Goal: Task Accomplishment & Management: Complete application form

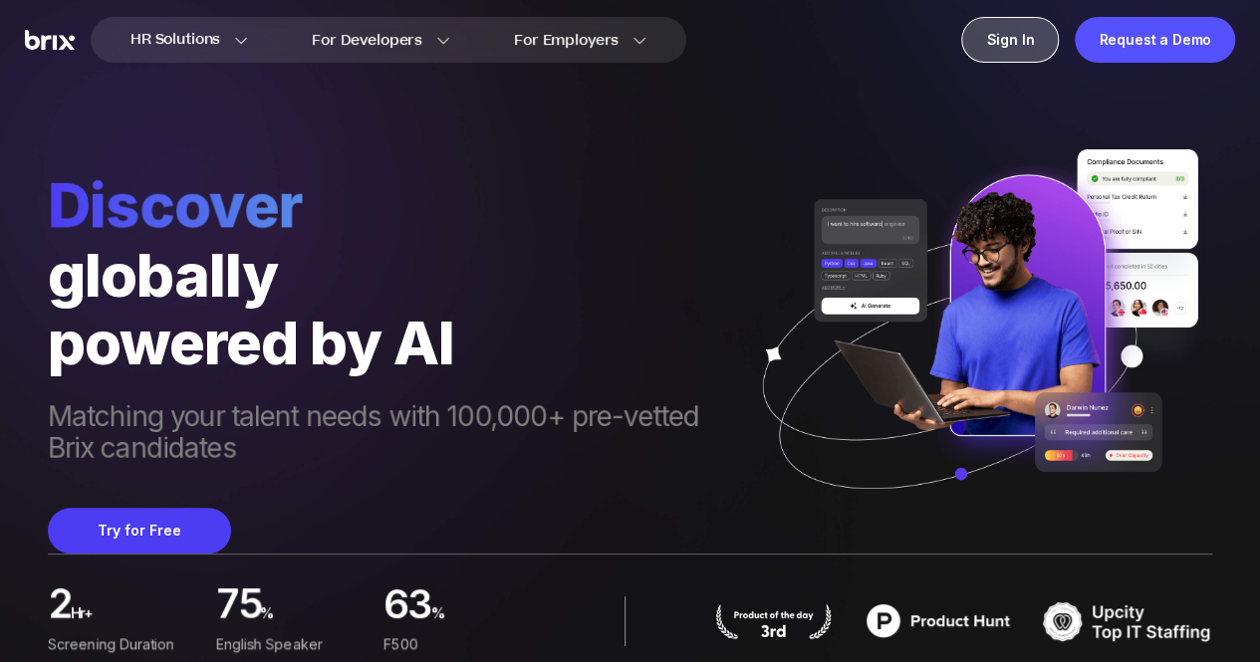
click at [1026, 30] on div "Sign In" at bounding box center [1010, 40] width 98 height 46
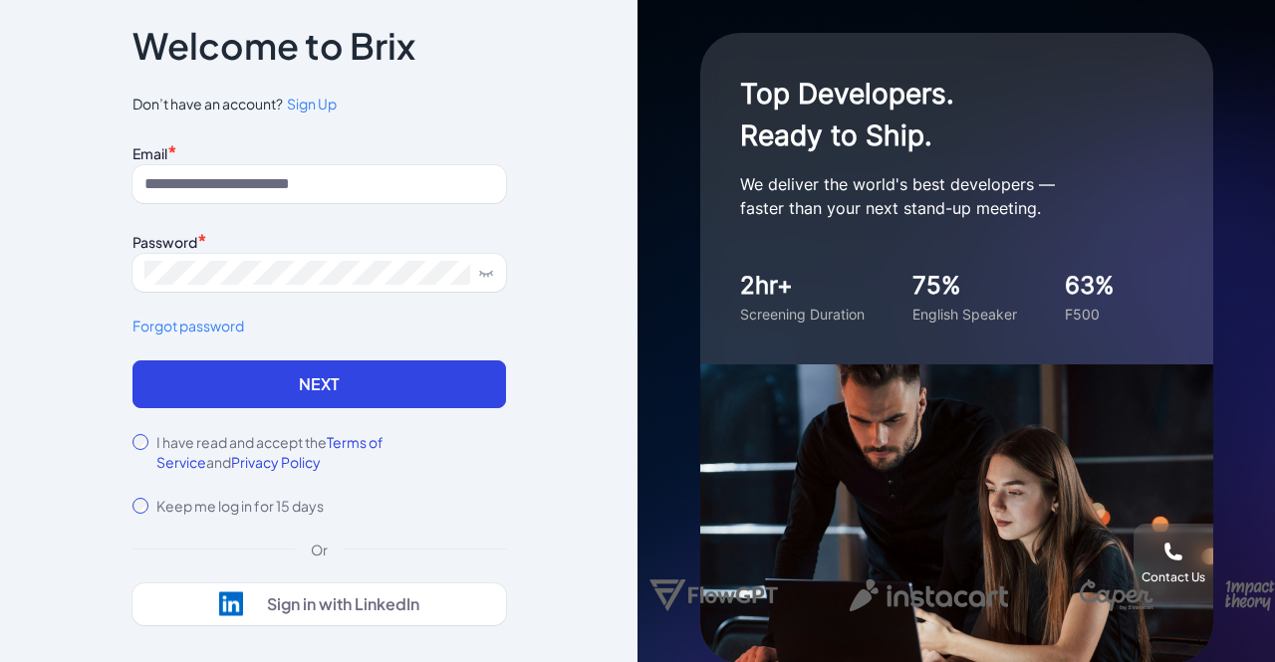
click at [530, 440] on div "Notice To proceed, please agree to the Terms of Service and Privary Policy . Ca…" at bounding box center [319, 331] width 437 height 731
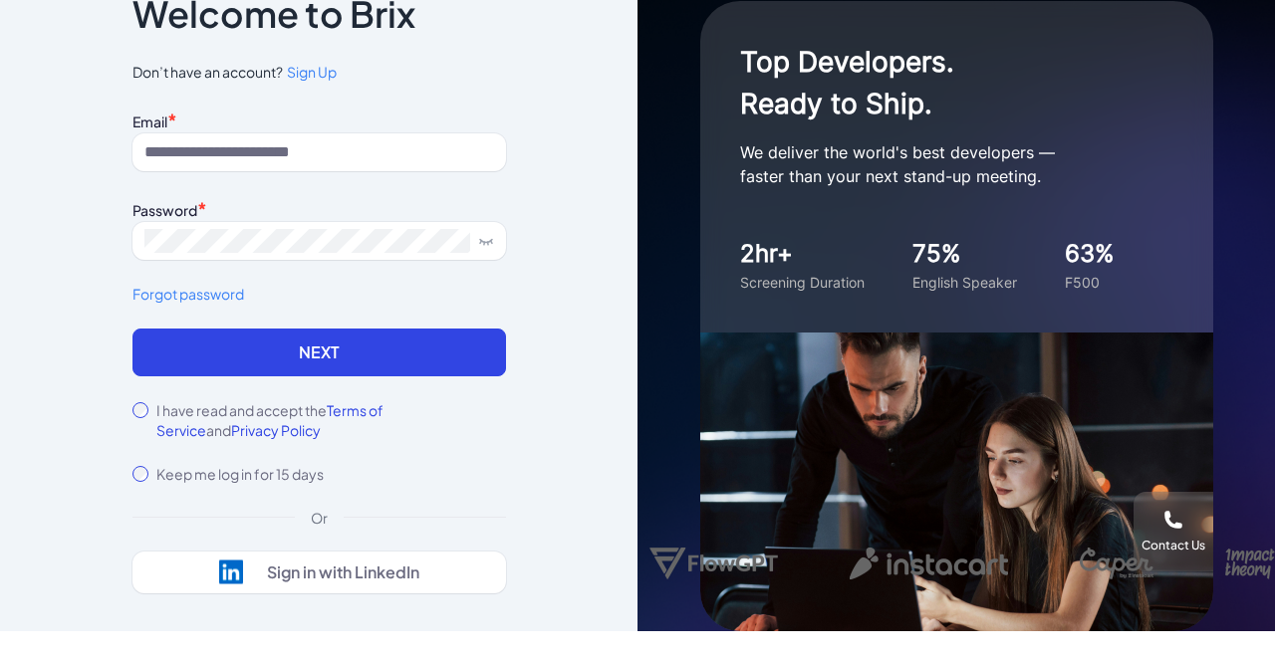
scroll to position [34, 0]
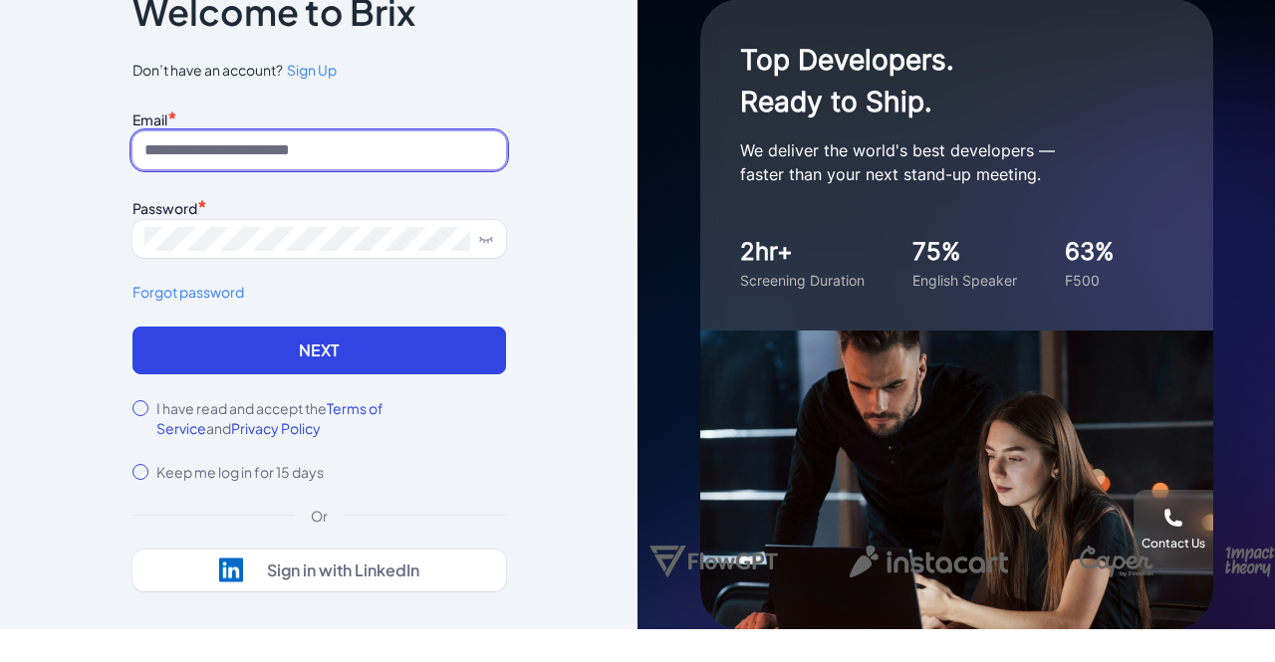
click at [357, 138] on input at bounding box center [319, 150] width 374 height 38
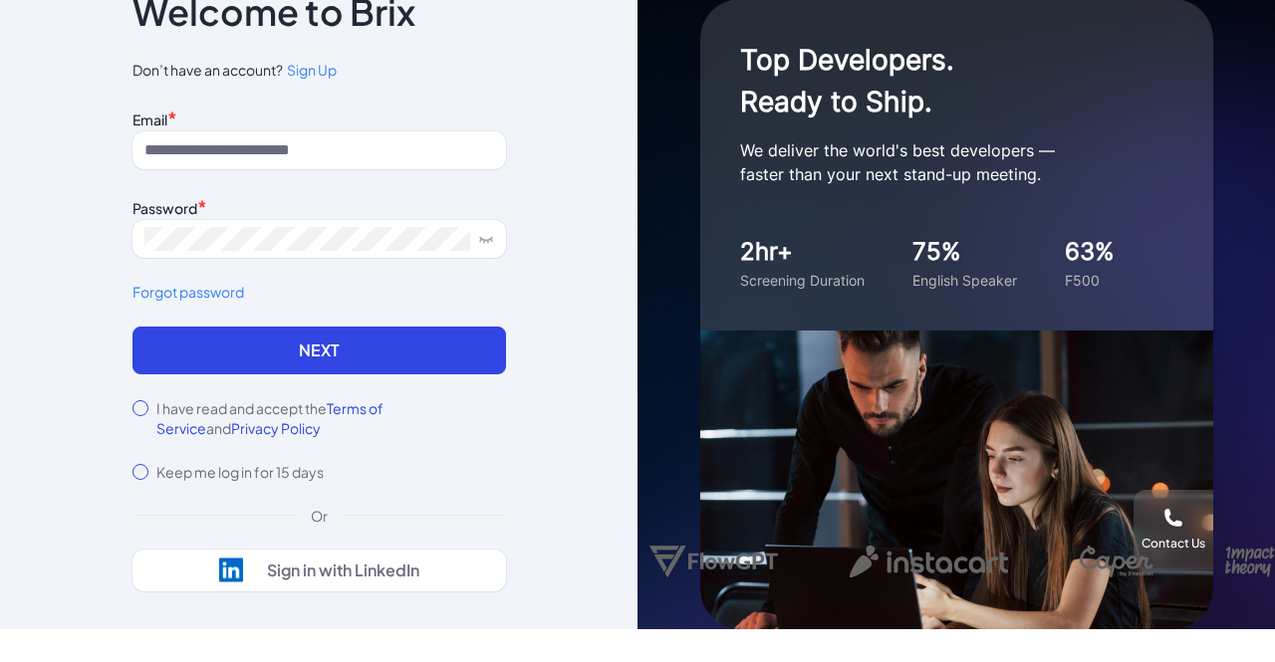
click at [315, 71] on span "Sign Up" at bounding box center [312, 70] width 50 height 18
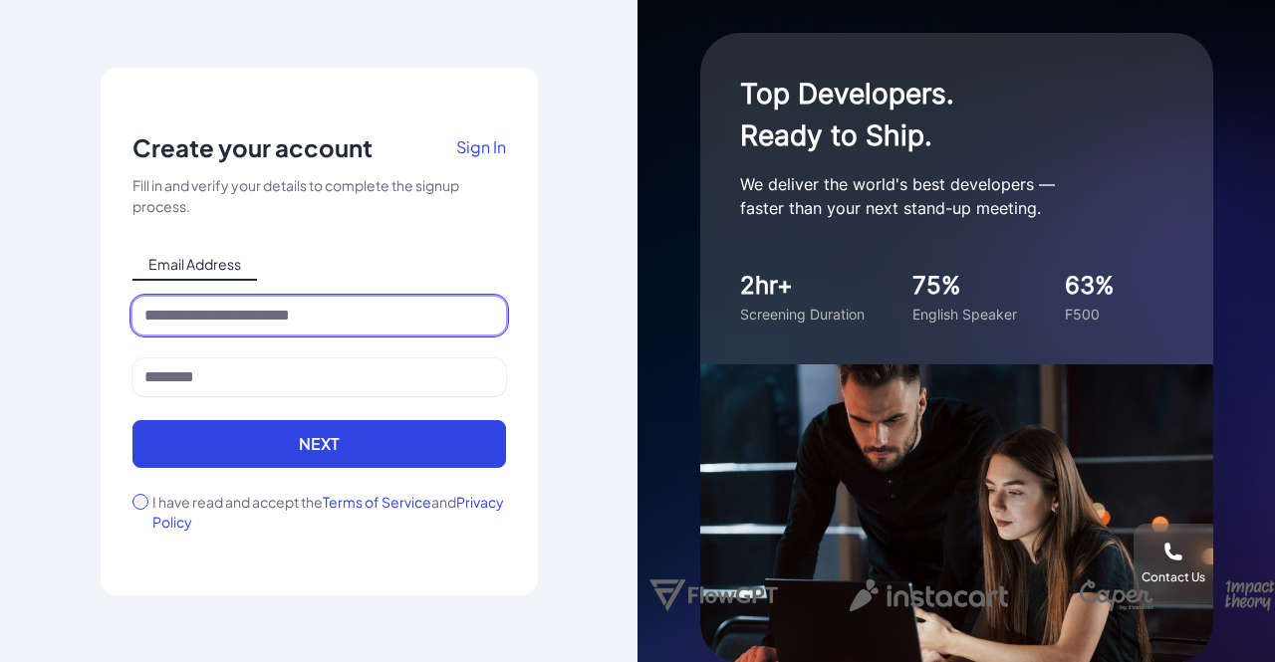
click at [261, 318] on input at bounding box center [319, 316] width 374 height 38
type input "**********"
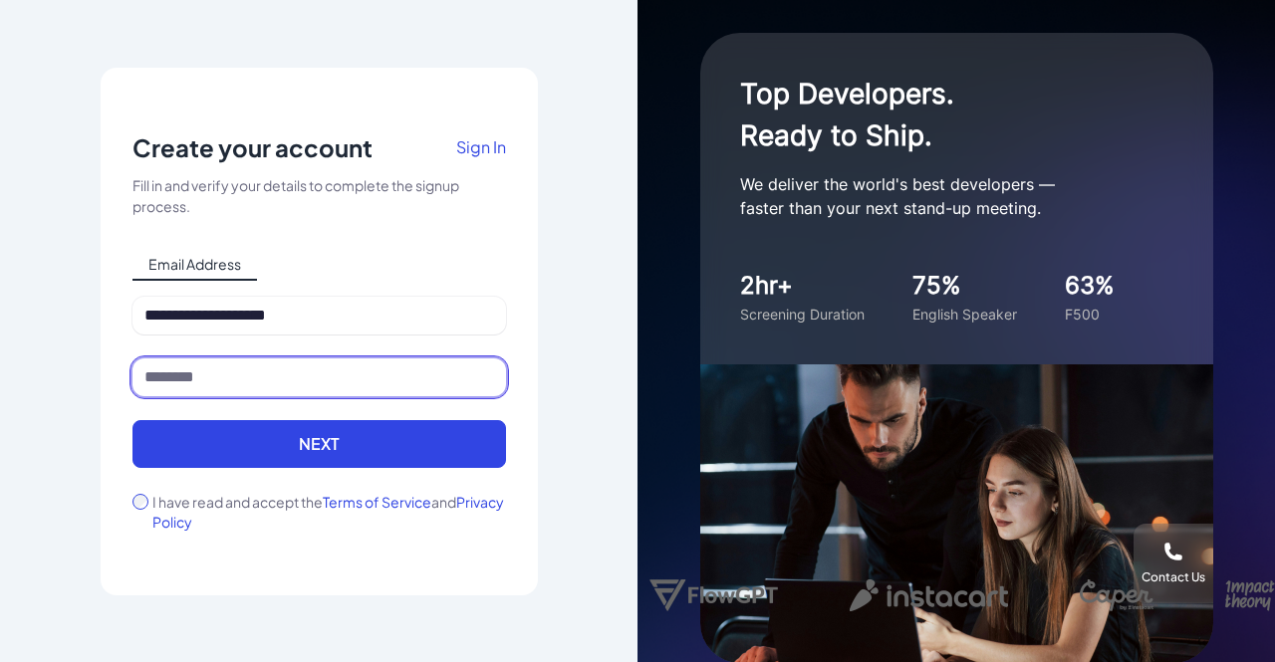
click at [270, 388] on input at bounding box center [319, 378] width 374 height 38
type input "*"
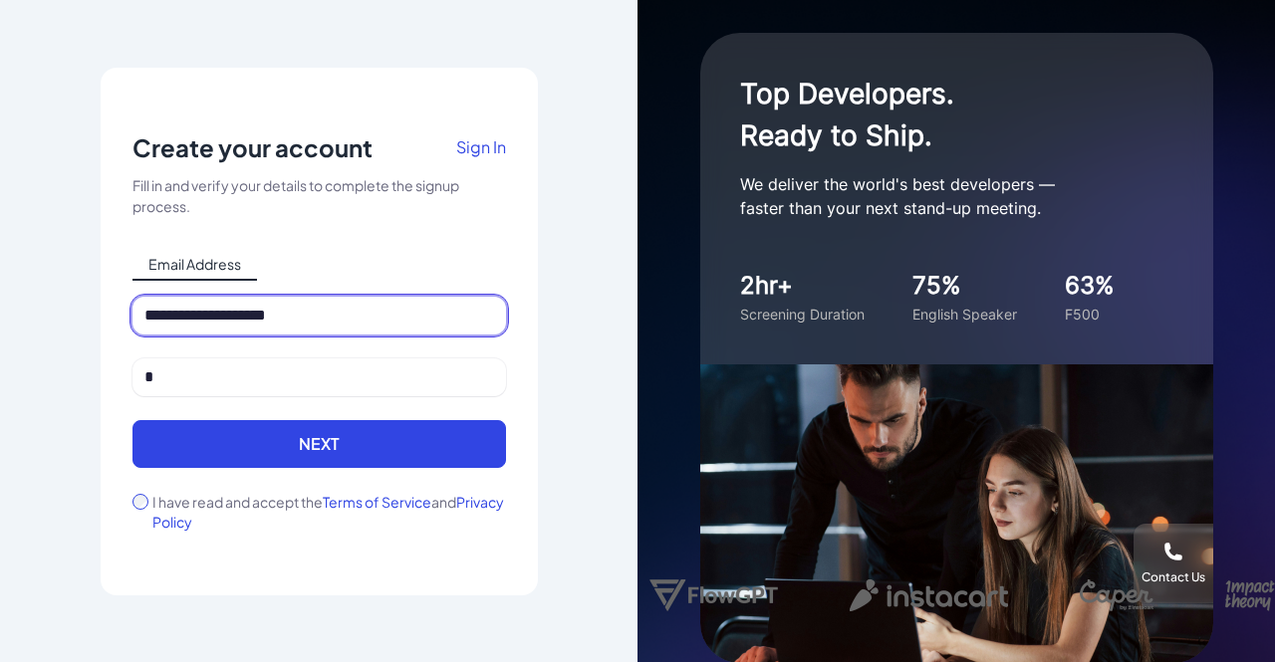
drag, startPoint x: 226, startPoint y: 324, endPoint x: 114, endPoint y: 314, distance: 113.0
click at [114, 314] on div "**********" at bounding box center [319, 332] width 437 height 528
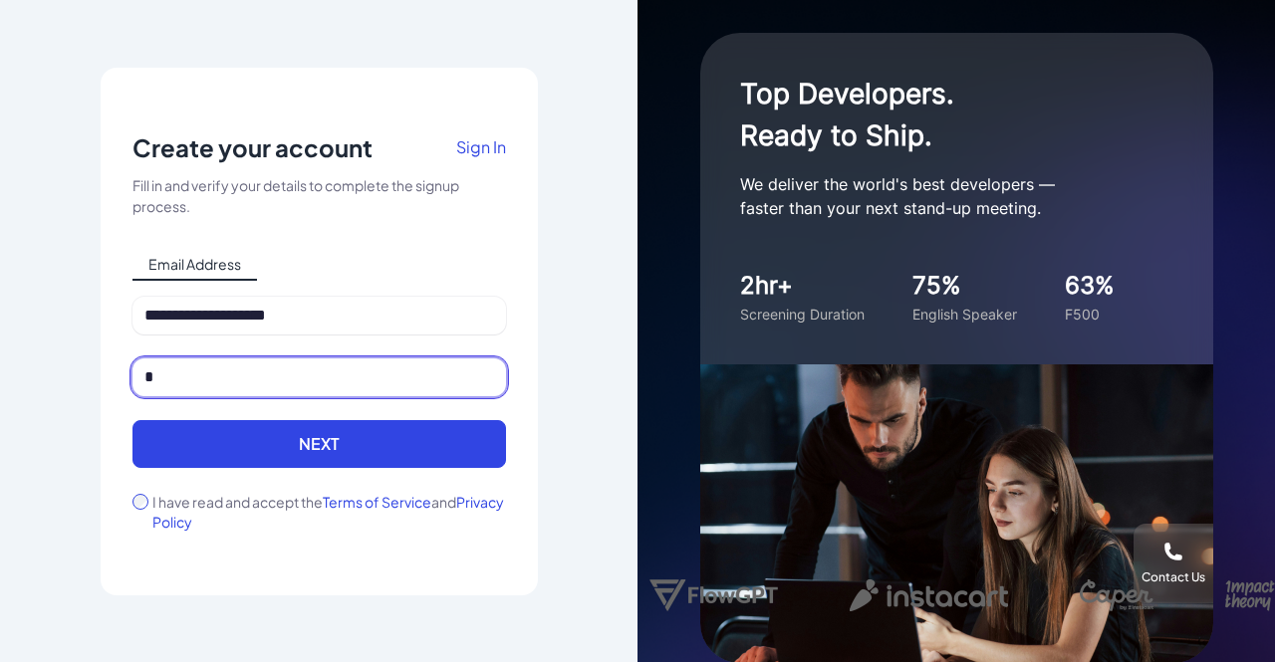
click at [225, 386] on input "*" at bounding box center [319, 378] width 374 height 38
paste input "*********"
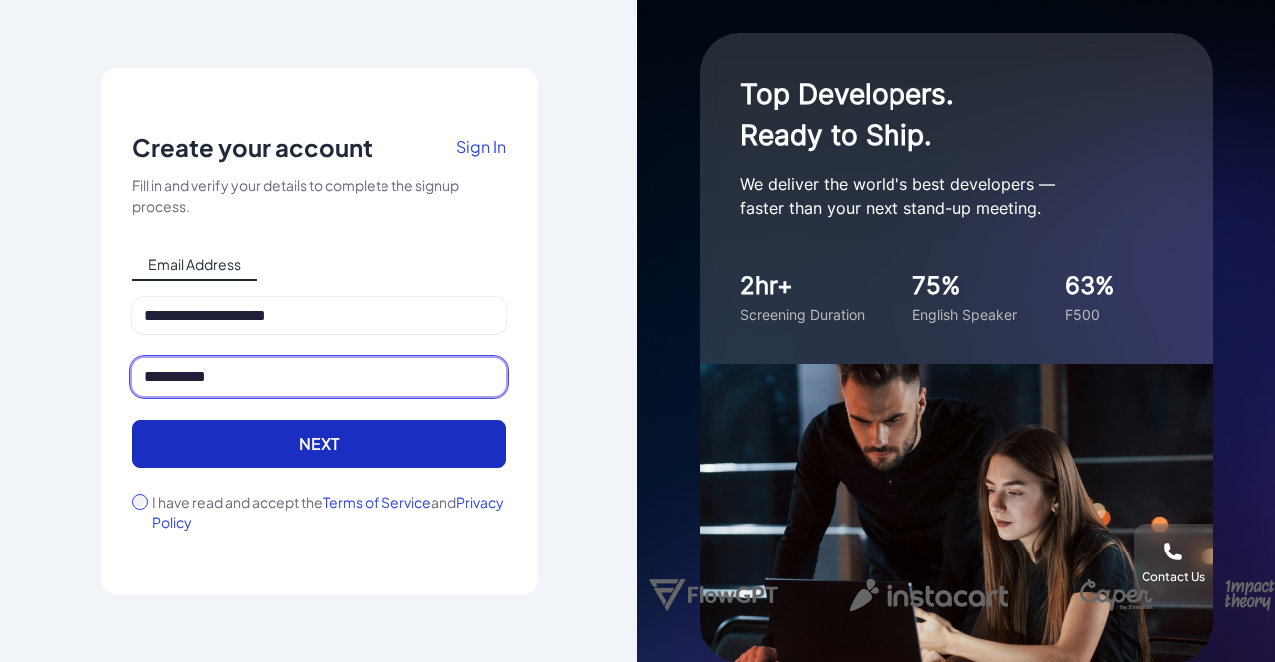
type input "**********"
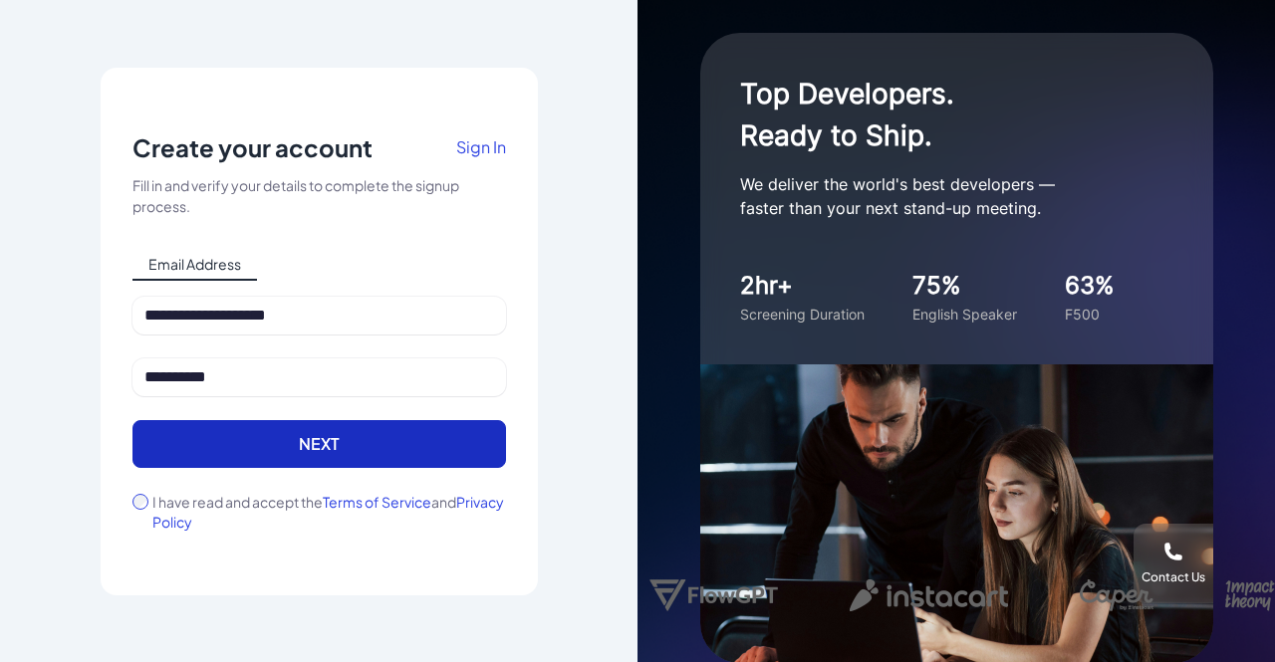
click at [278, 451] on button "Next" at bounding box center [319, 444] width 374 height 48
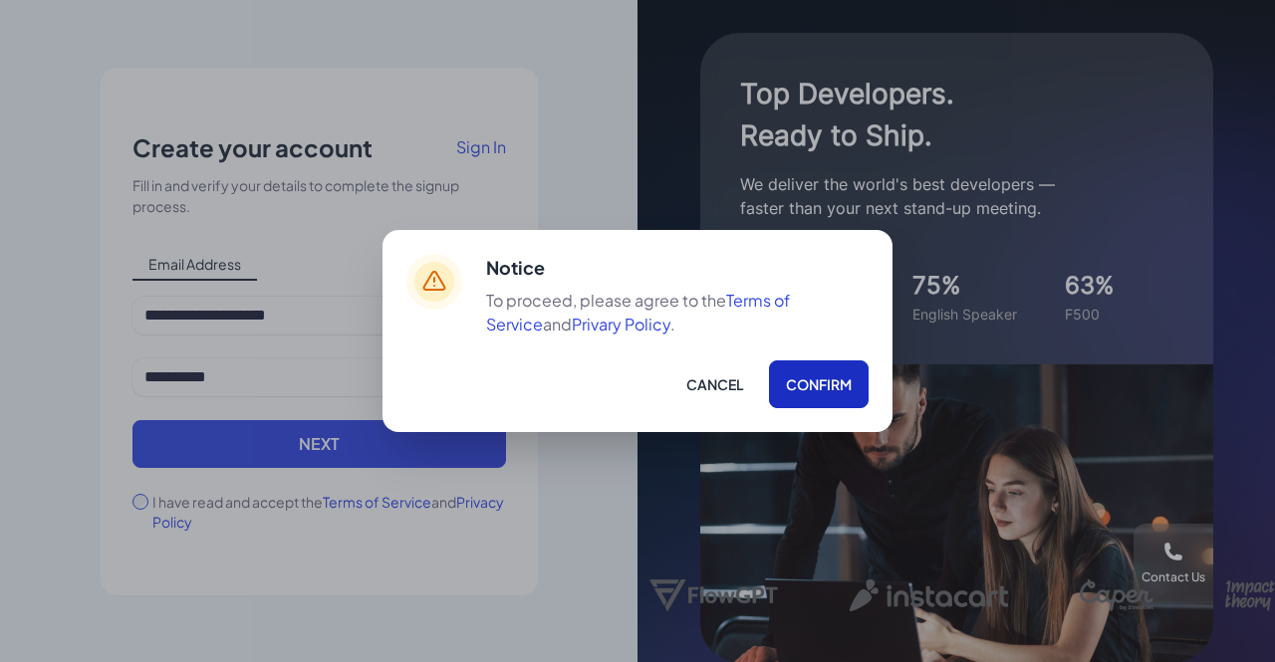
click at [778, 390] on button "Confirm" at bounding box center [819, 385] width 100 height 48
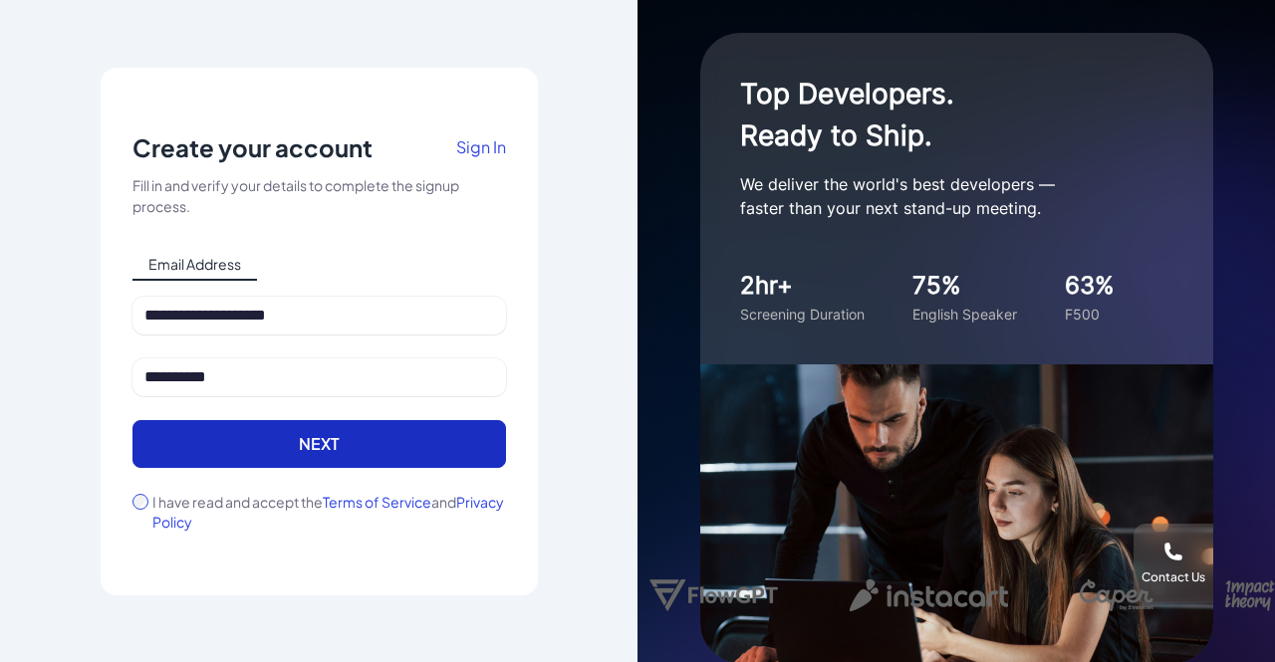
click at [341, 445] on button "Next" at bounding box center [319, 444] width 374 height 48
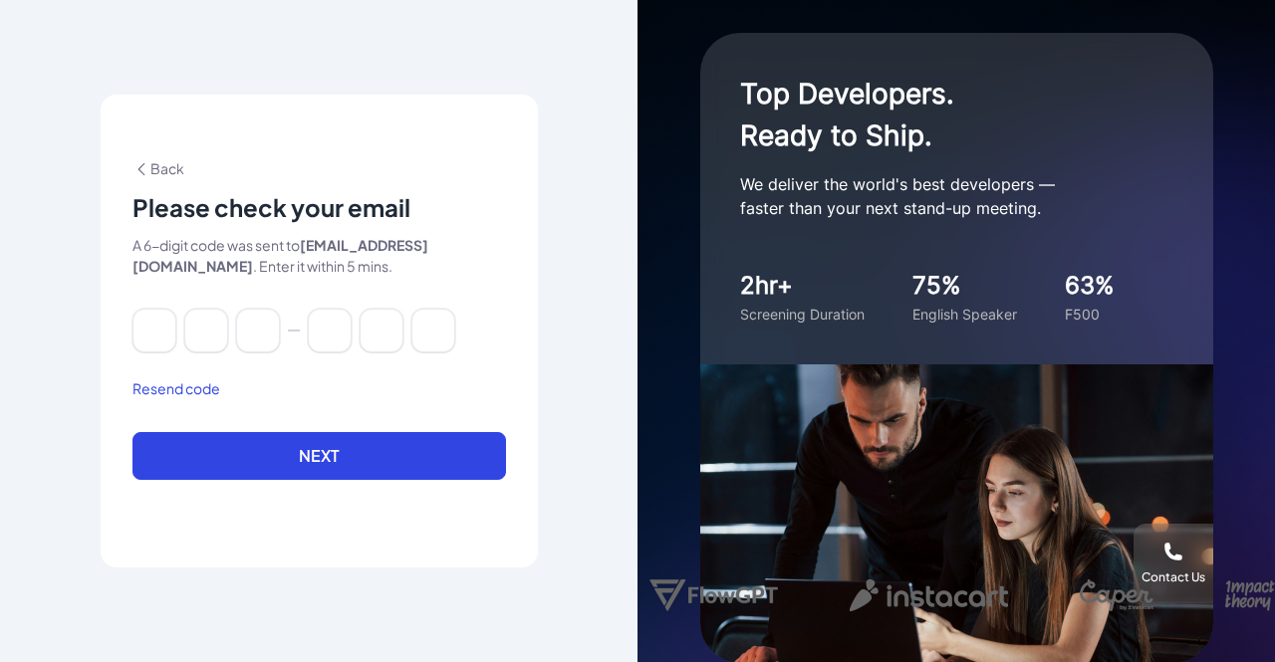
drag, startPoint x: 149, startPoint y: 354, endPoint x: 146, endPoint y: 332, distance: 22.1
click at [146, 332] on div at bounding box center [319, 343] width 374 height 68
click at [146, 332] on input at bounding box center [154, 331] width 44 height 44
type input "*"
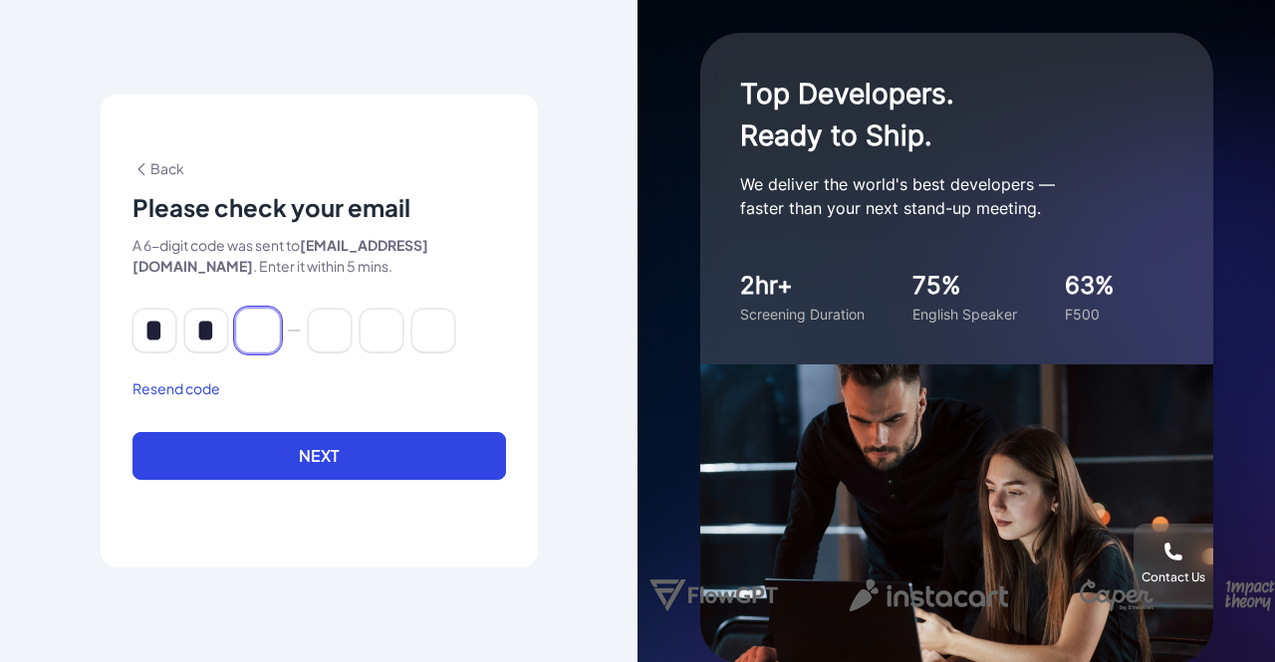
type input "*"
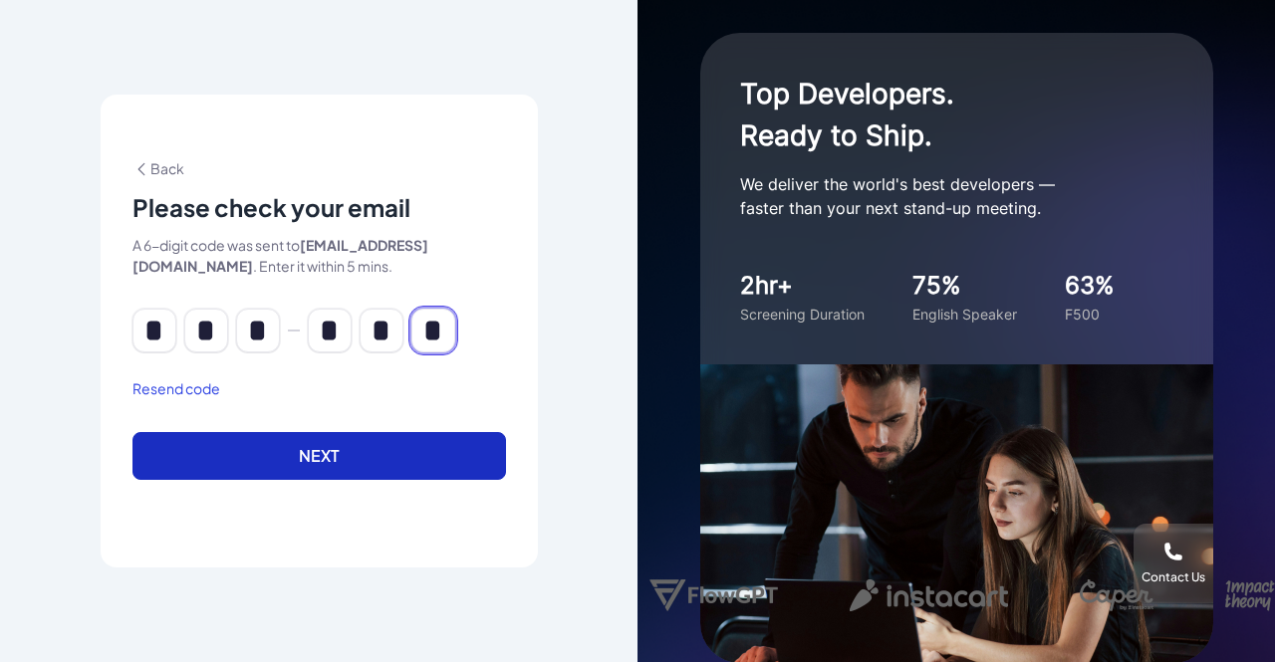
type input "*"
click at [309, 455] on button "Next" at bounding box center [319, 456] width 374 height 48
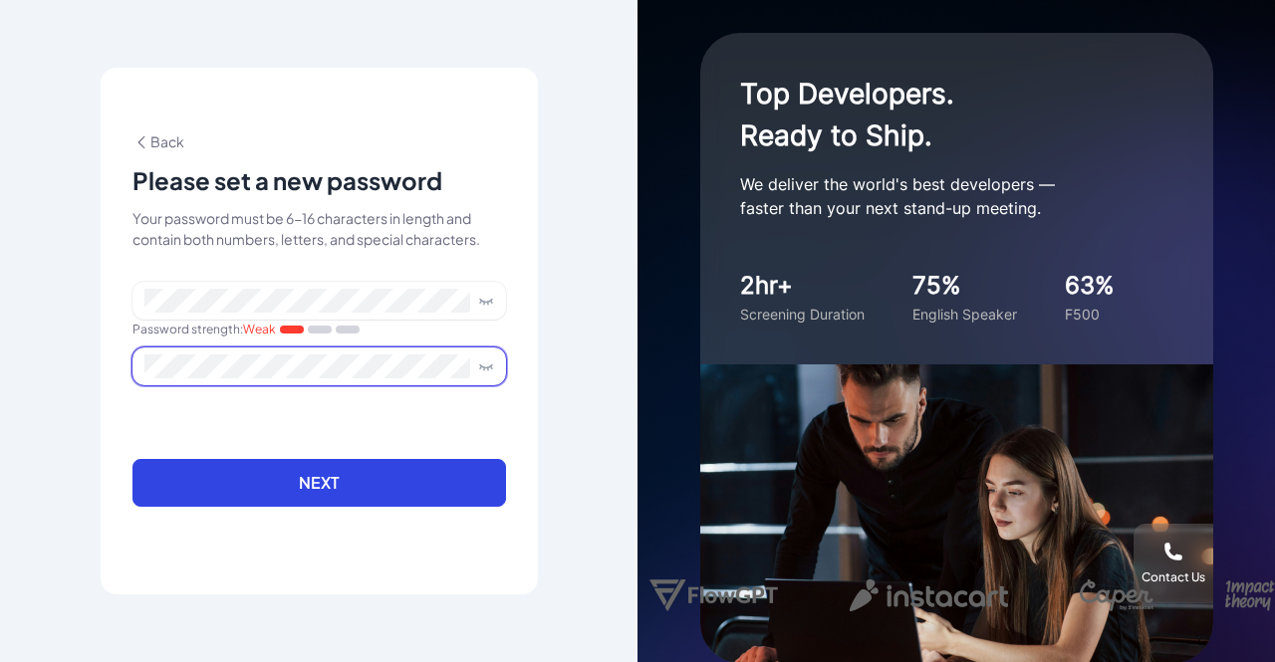
click at [308, 379] on span at bounding box center [319, 367] width 374 height 38
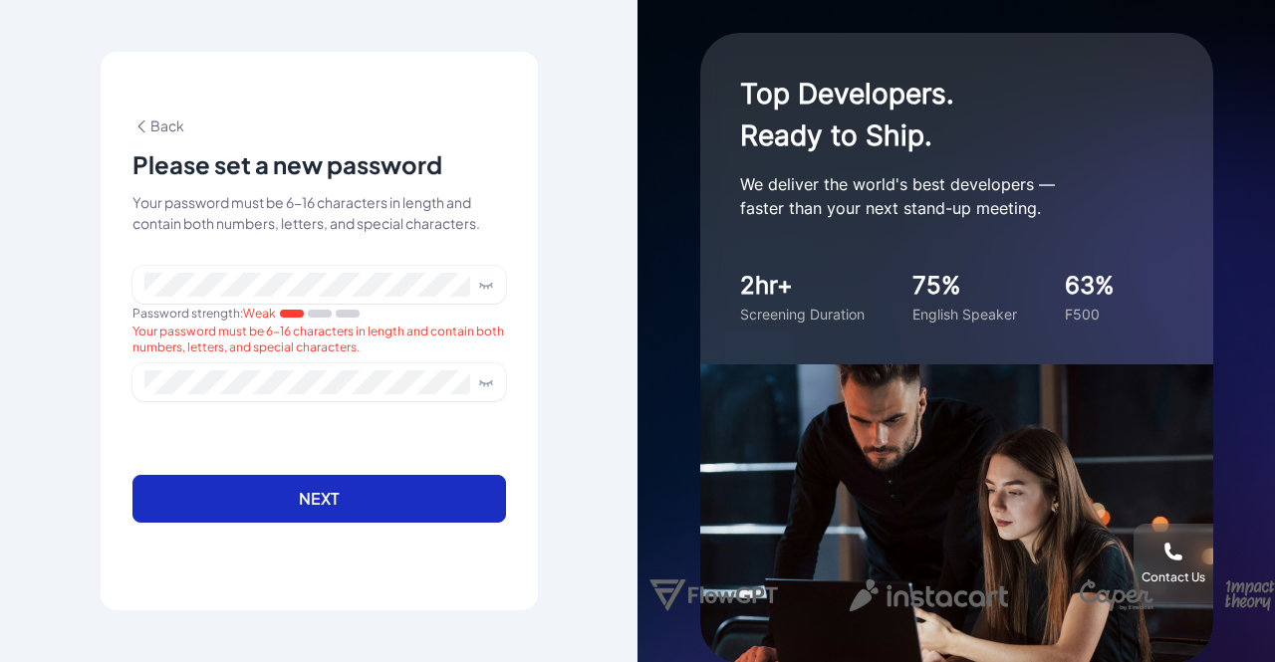
click at [323, 507] on button "Next" at bounding box center [319, 499] width 374 height 48
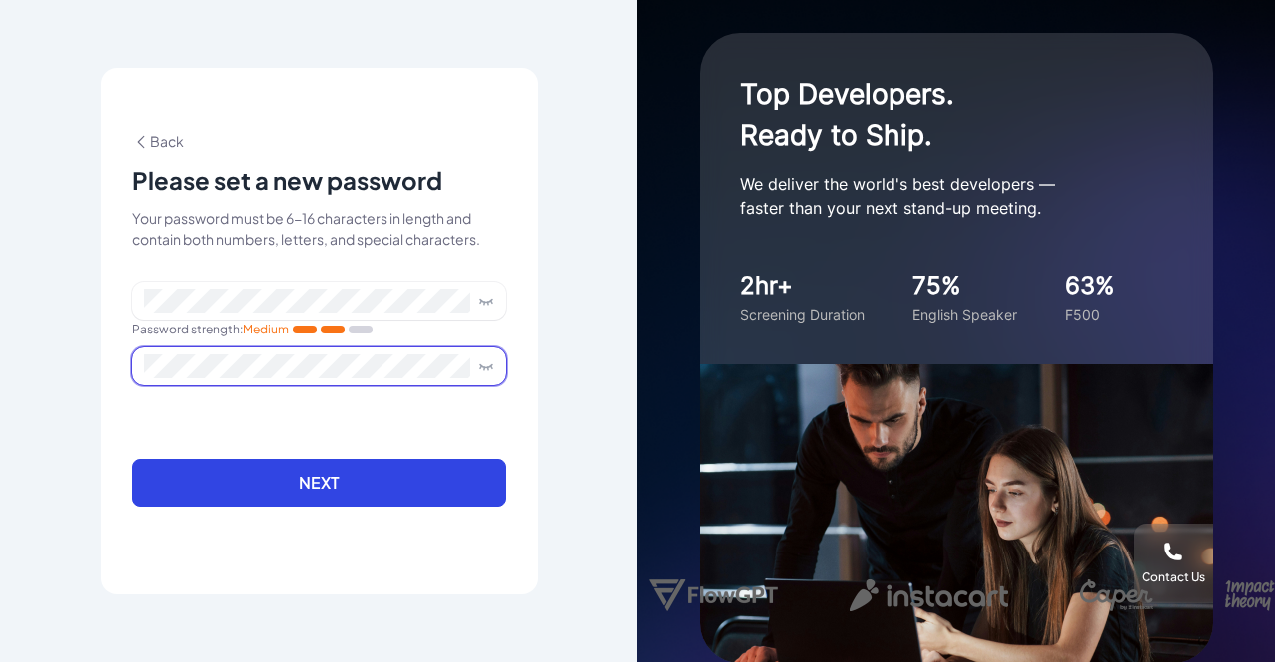
click at [319, 374] on span at bounding box center [319, 367] width 374 height 38
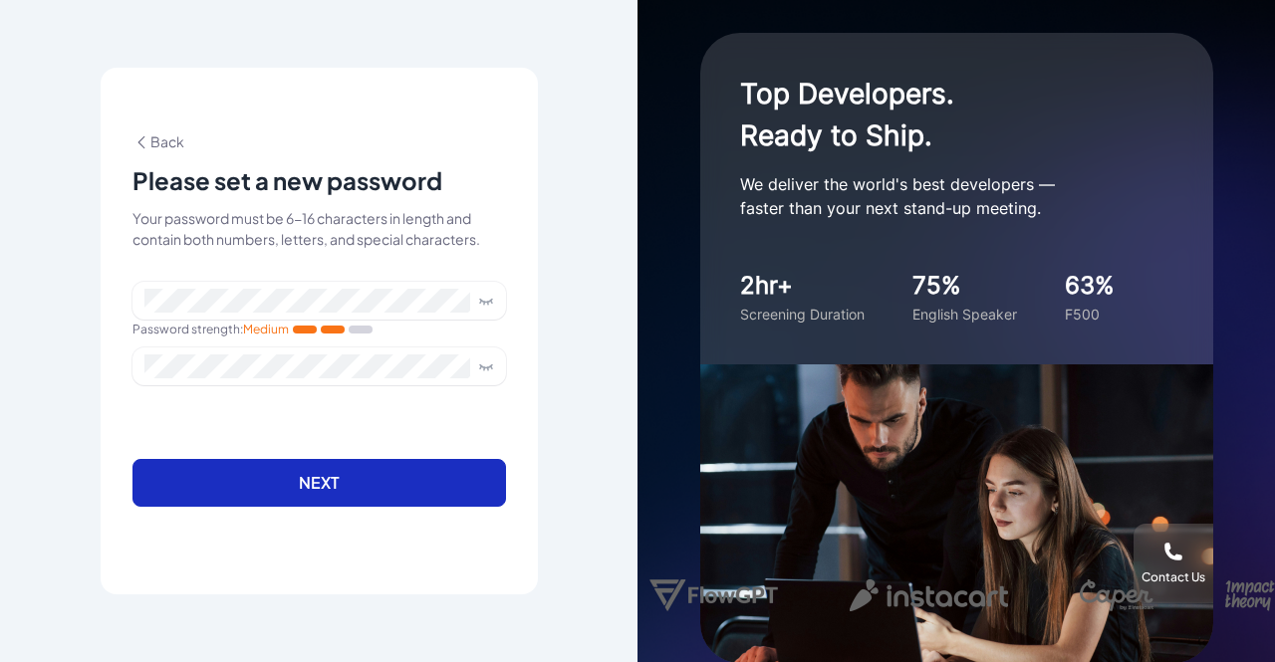
click at [349, 465] on button "Next" at bounding box center [319, 483] width 374 height 48
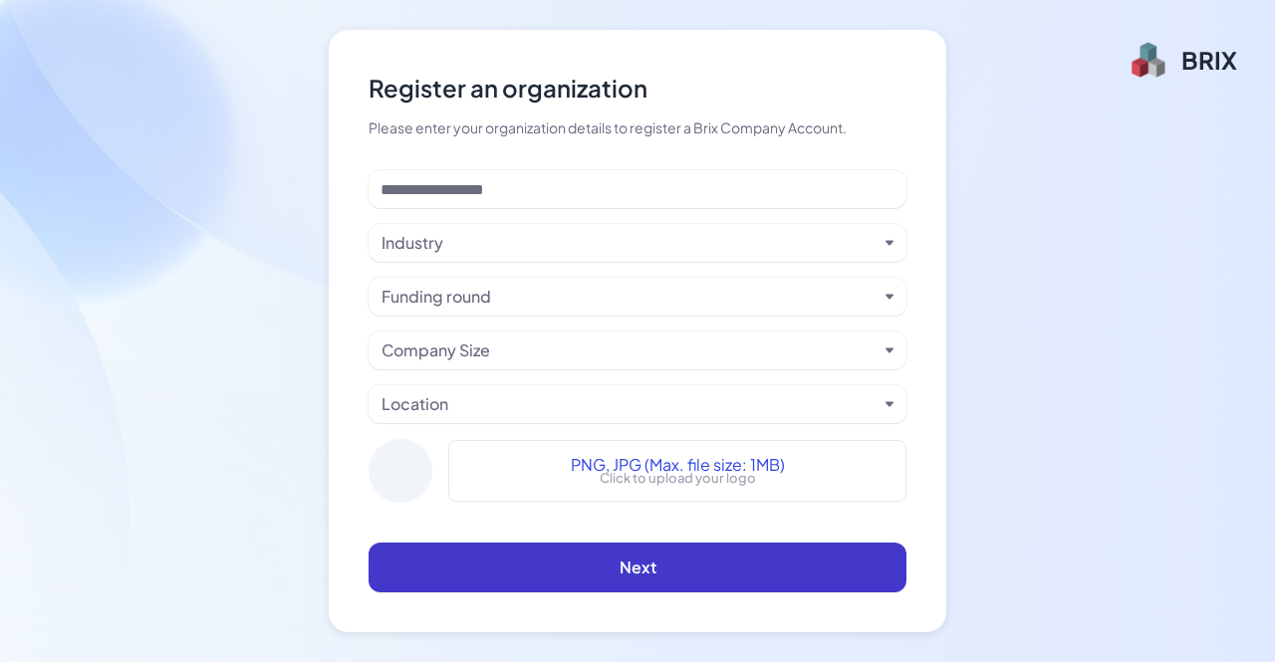
click at [682, 583] on button "Next" at bounding box center [638, 568] width 538 height 50
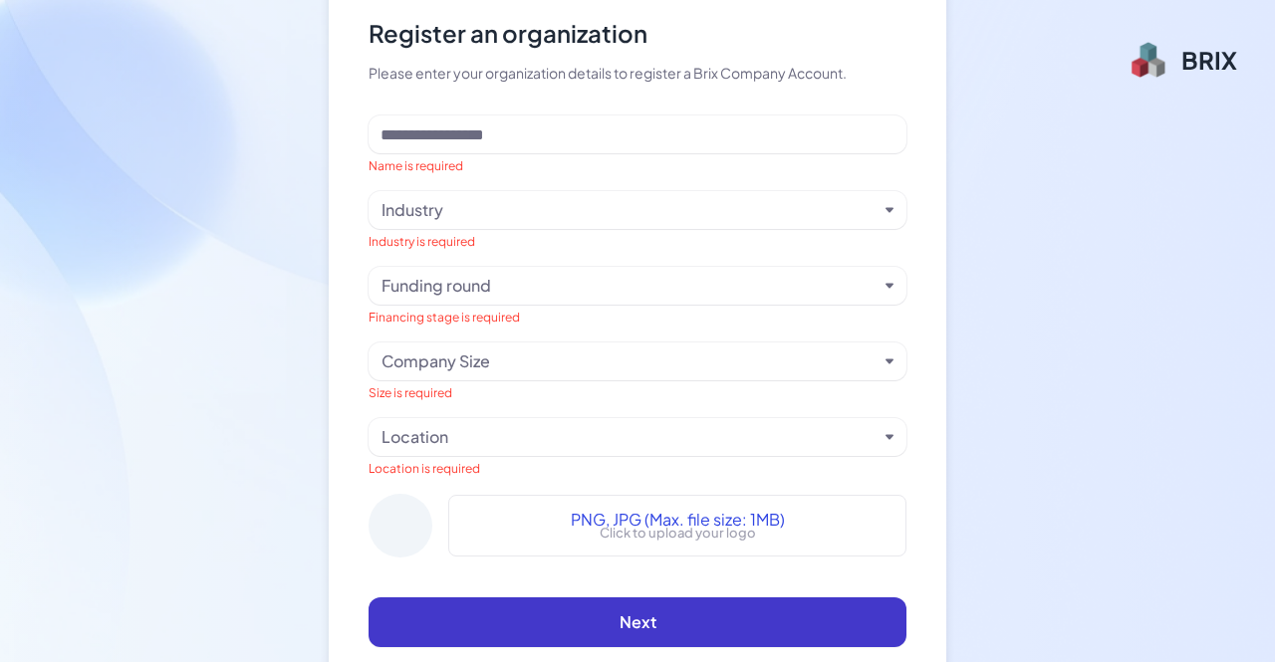
scroll to position [23, 0]
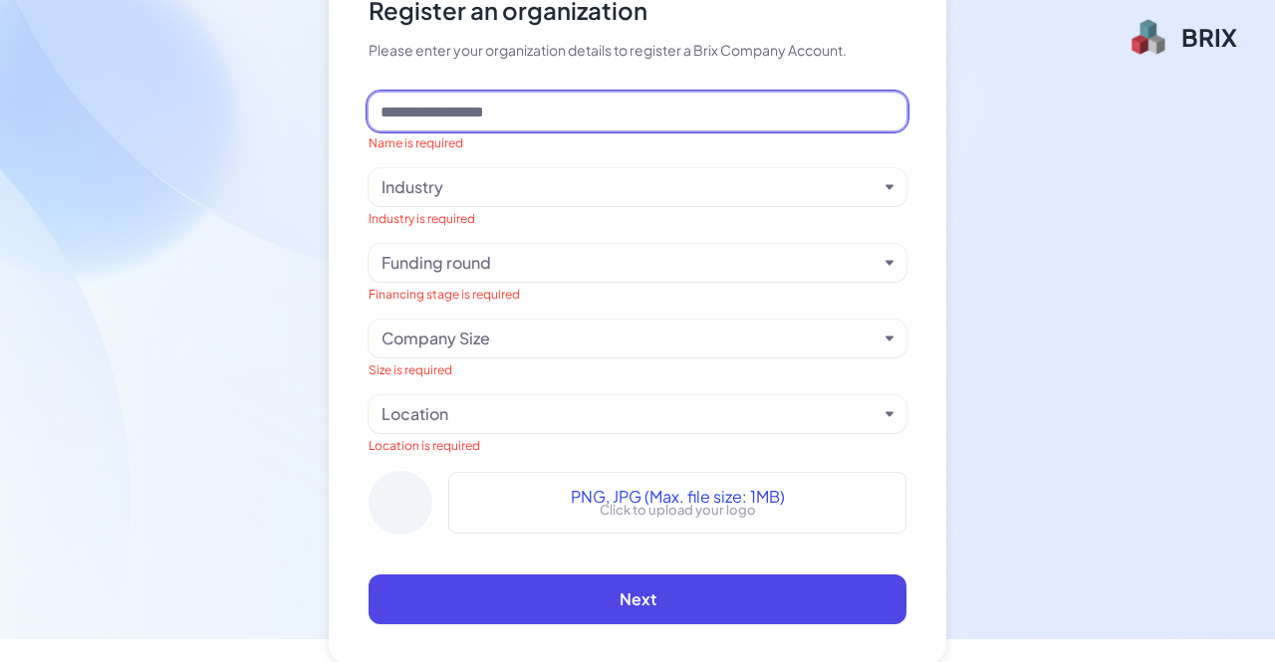
click at [614, 115] on input at bounding box center [638, 112] width 538 height 38
type input "*"
type input "**********"
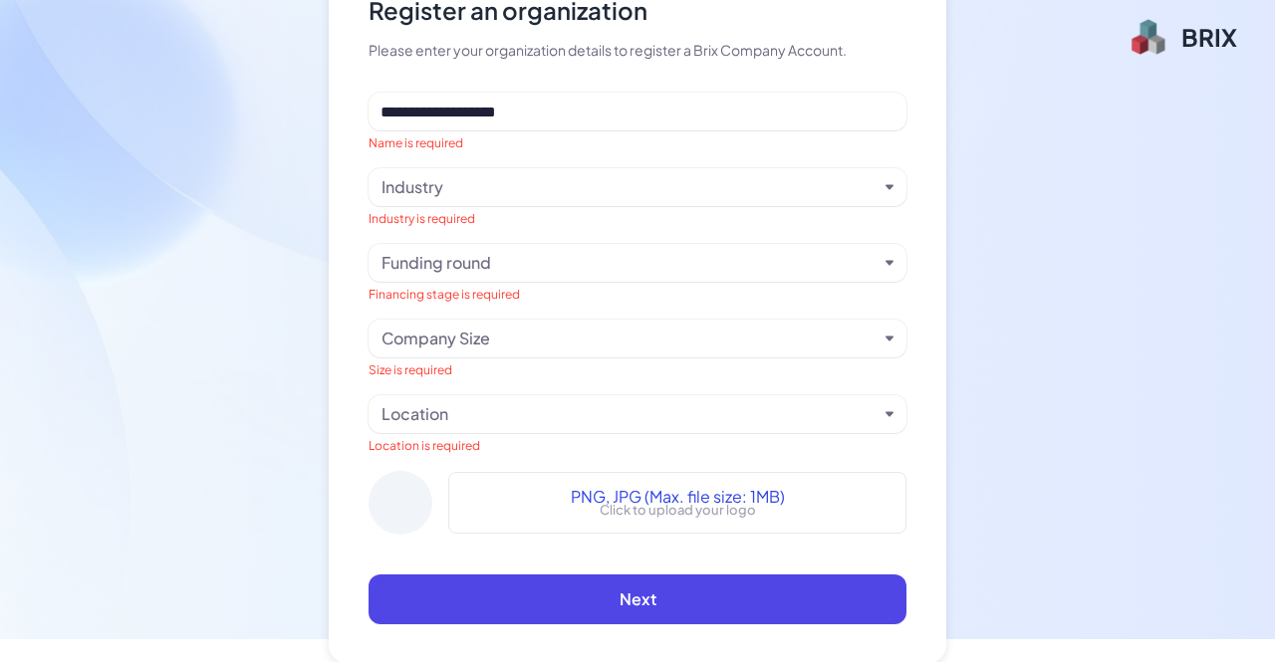
click at [569, 175] on div "Industry" at bounding box center [630, 187] width 496 height 24
click at [722, 180] on div "Industry" at bounding box center [630, 187] width 496 height 24
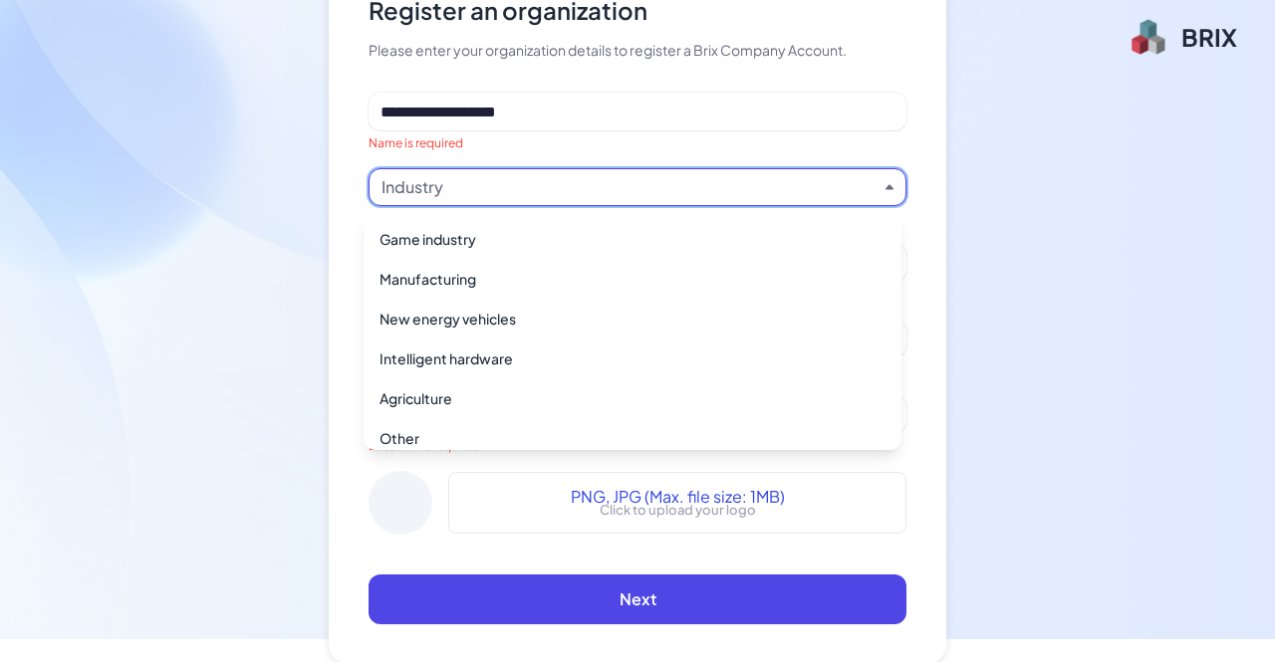
scroll to position [1446, 0]
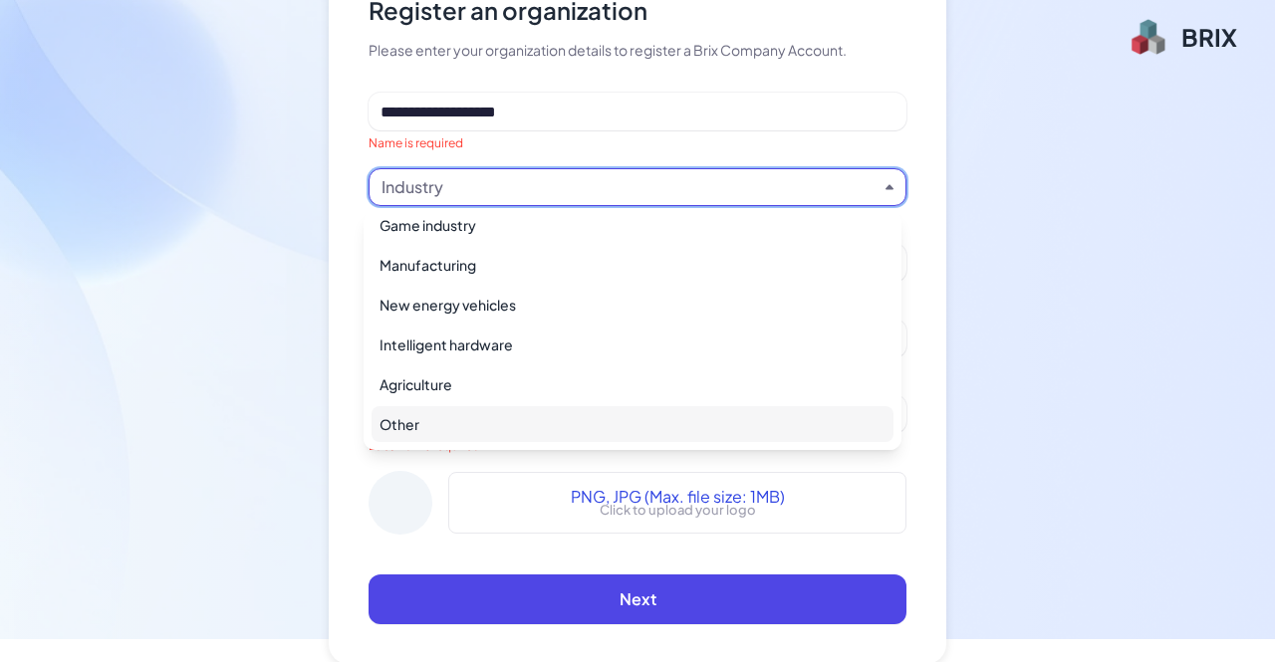
click at [799, 435] on div "Other" at bounding box center [633, 424] width 522 height 36
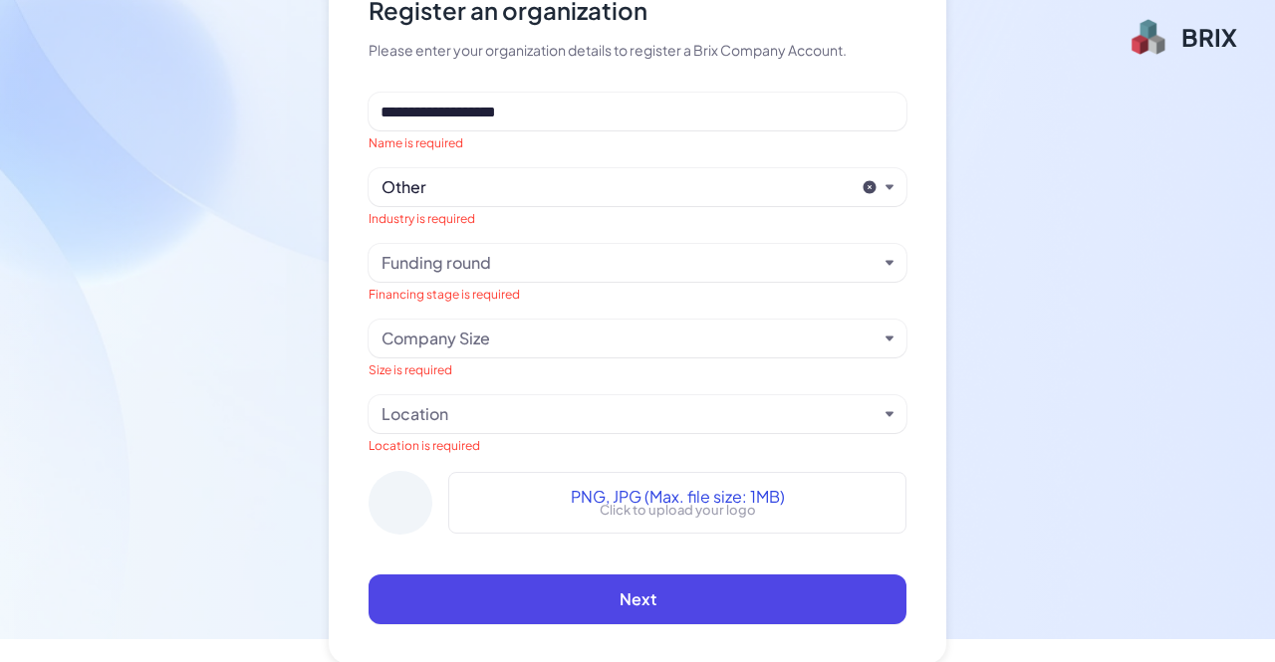
click at [658, 262] on div "Funding round" at bounding box center [630, 263] width 496 height 24
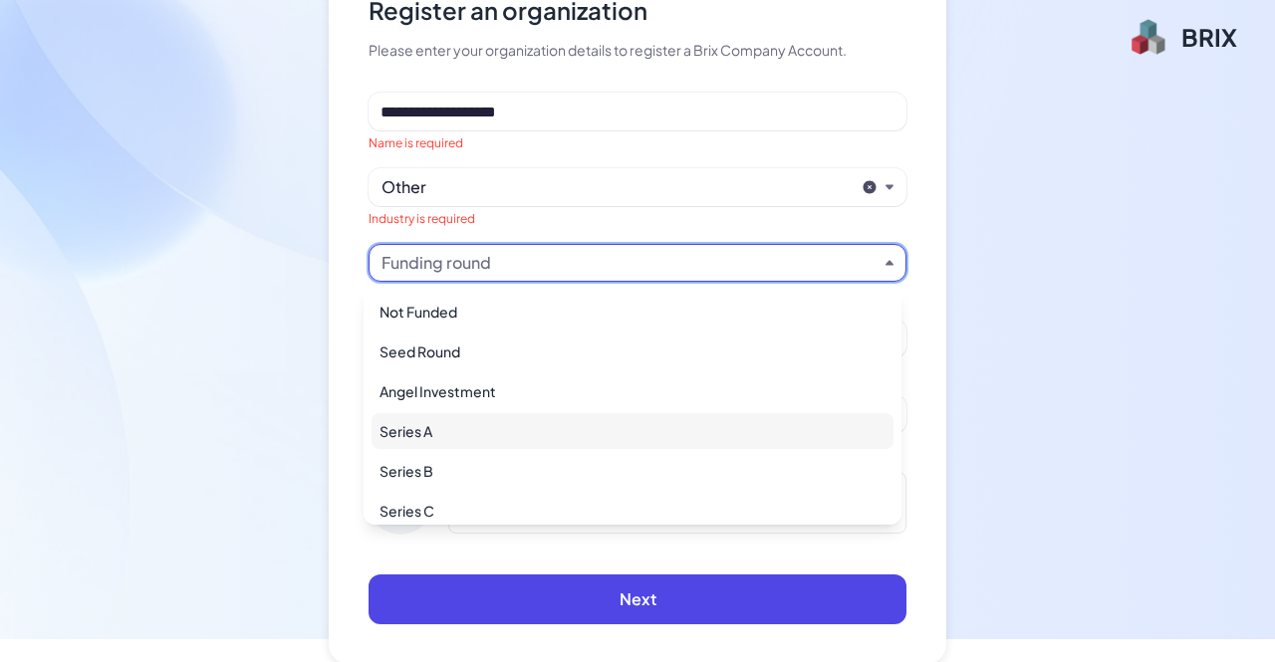
click at [625, 425] on div "Series A" at bounding box center [633, 431] width 522 height 36
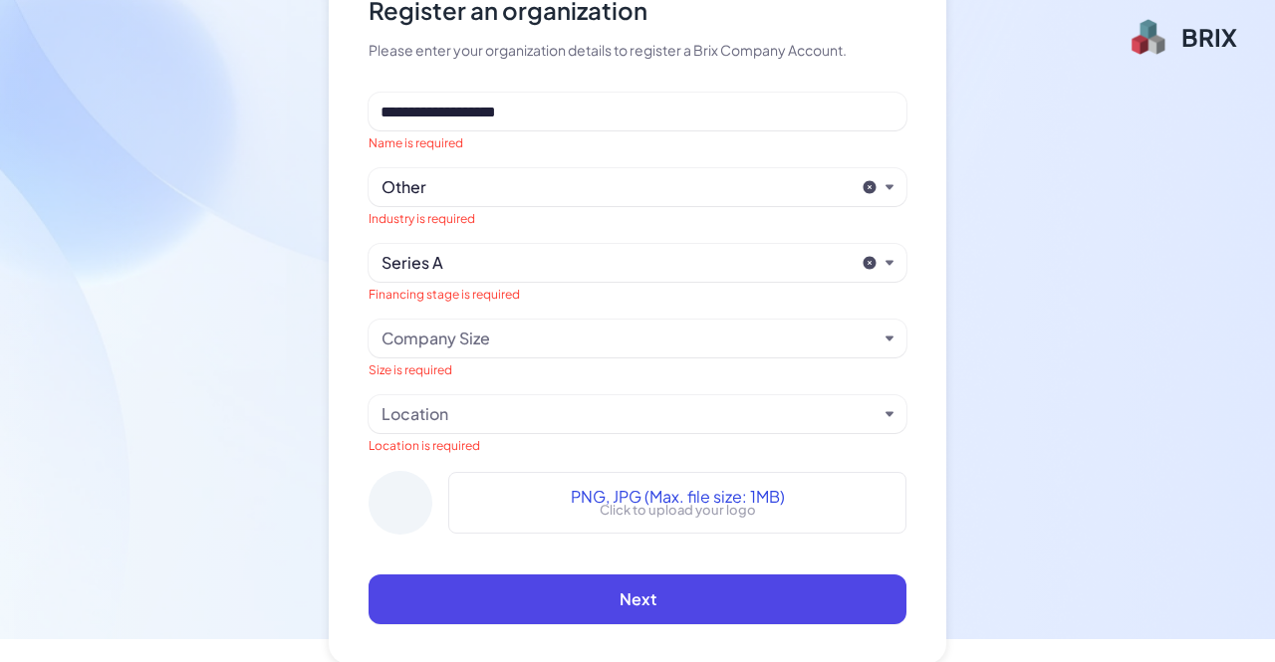
click at [880, 337] on div "Company Size" at bounding box center [638, 339] width 538 height 38
click at [700, 341] on div "Company Size" at bounding box center [630, 339] width 496 height 24
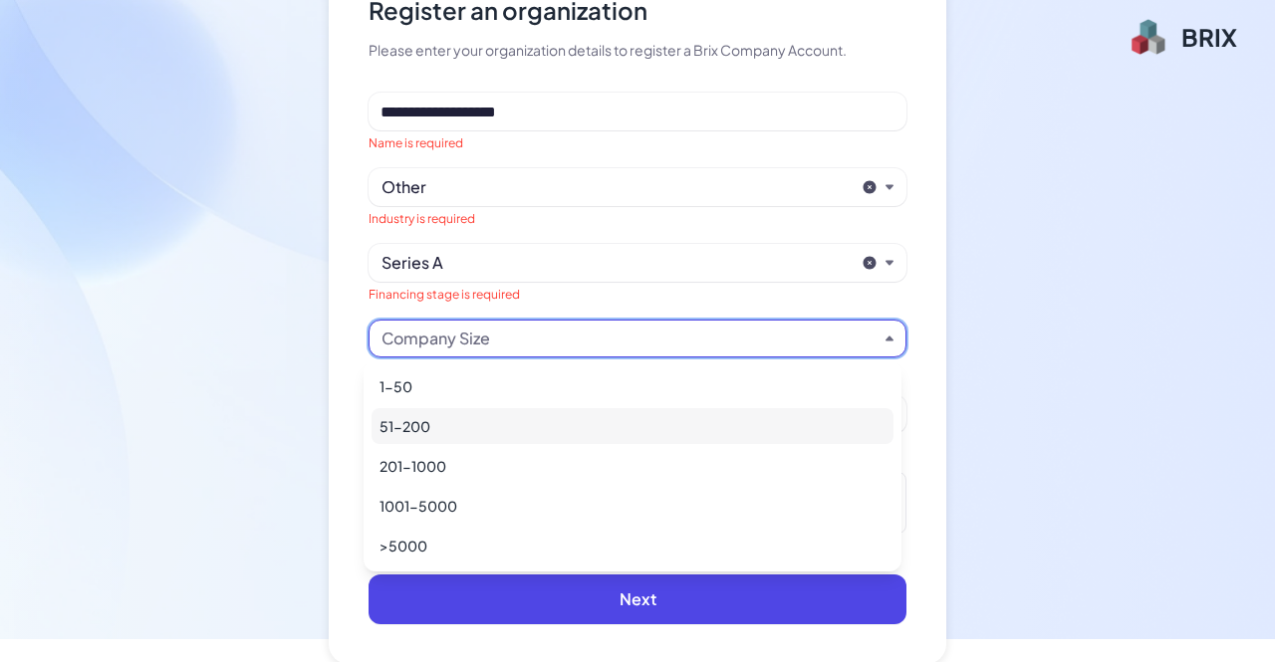
click at [636, 417] on div "51-200" at bounding box center [633, 426] width 522 height 36
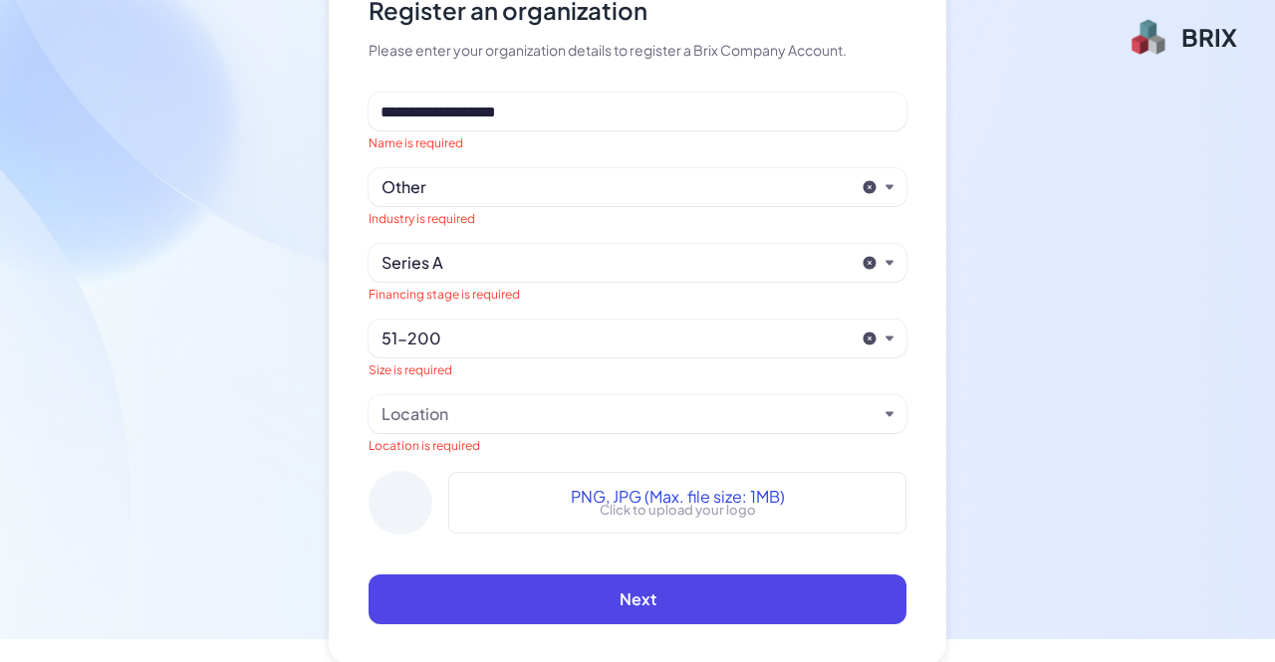
click at [636, 425] on div "Location" at bounding box center [638, 414] width 538 height 38
click at [645, 412] on div "Location" at bounding box center [630, 414] width 496 height 24
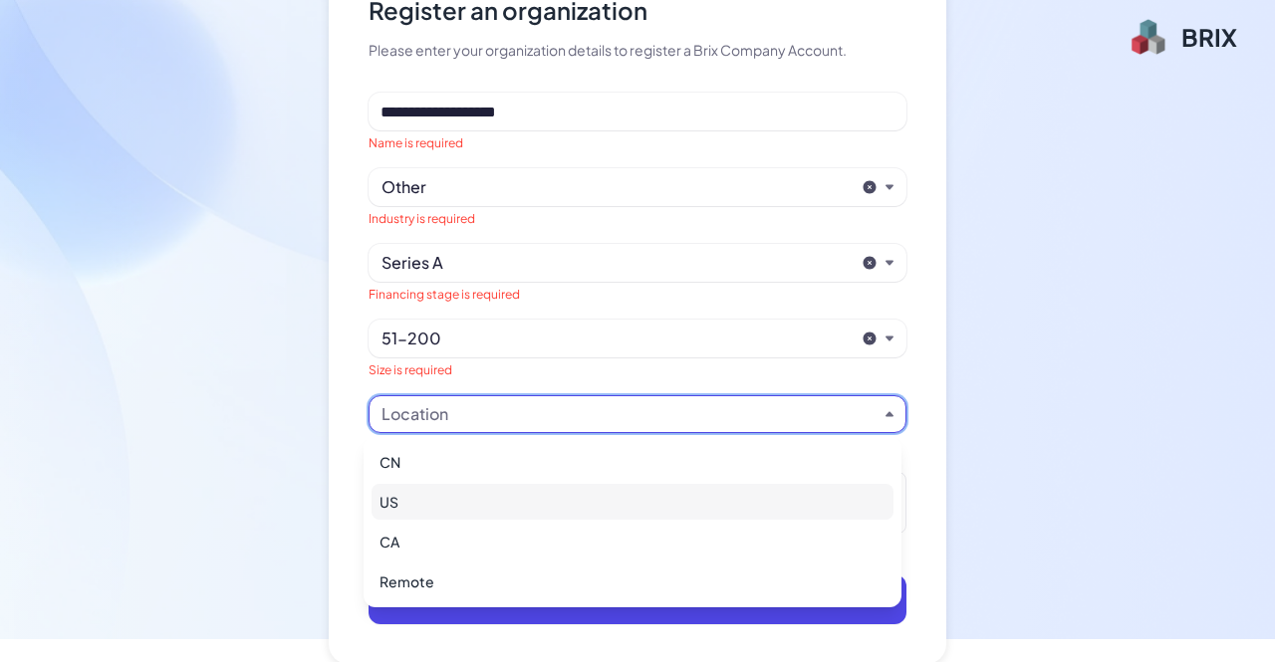
click at [585, 495] on div "US" at bounding box center [633, 502] width 522 height 36
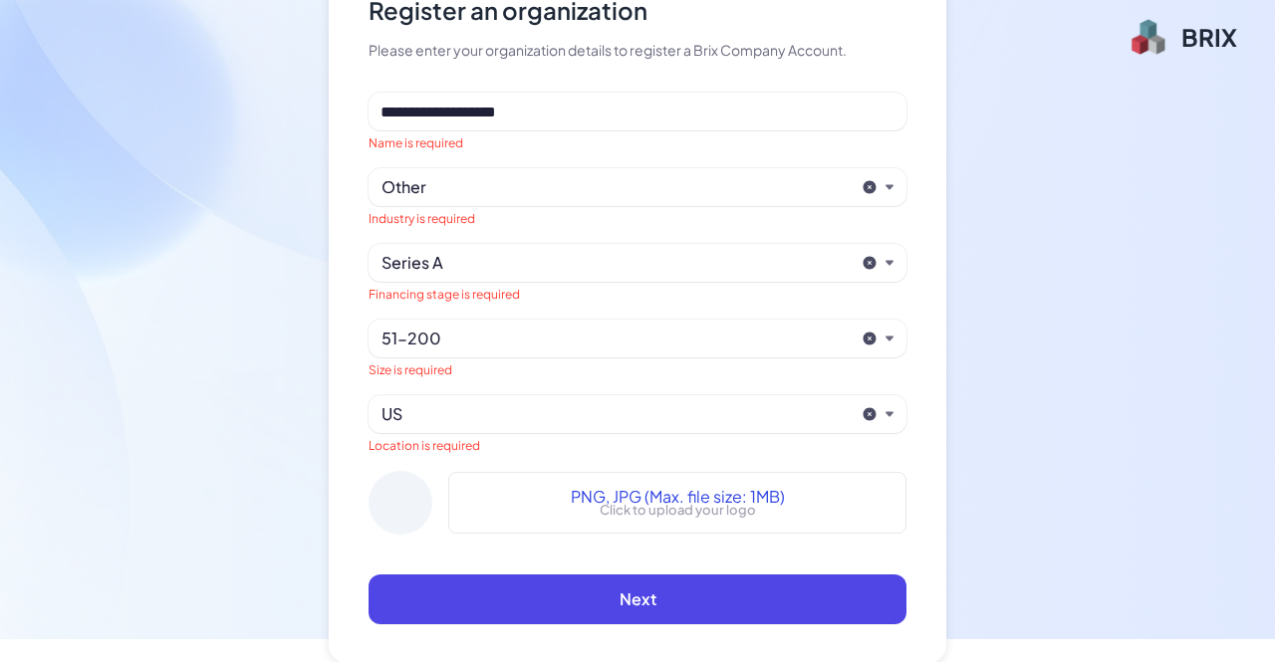
click at [715, 415] on div "US" at bounding box center [618, 414] width 472 height 24
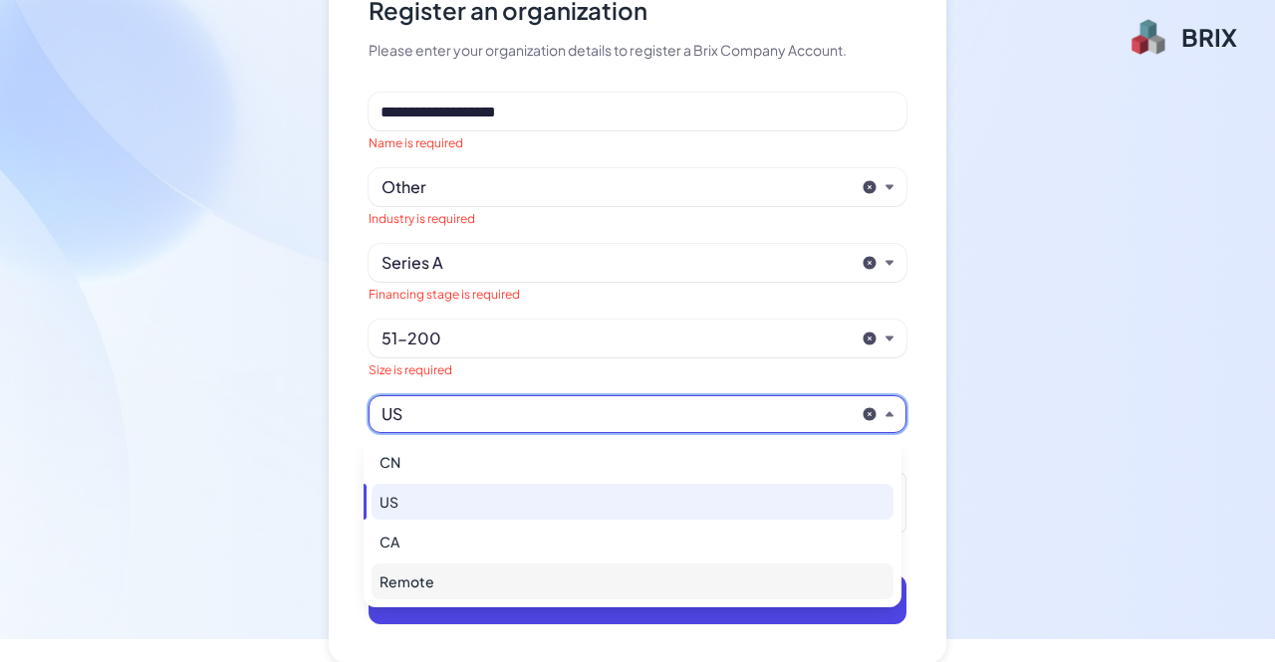
click at [817, 575] on div "Remote" at bounding box center [633, 582] width 522 height 36
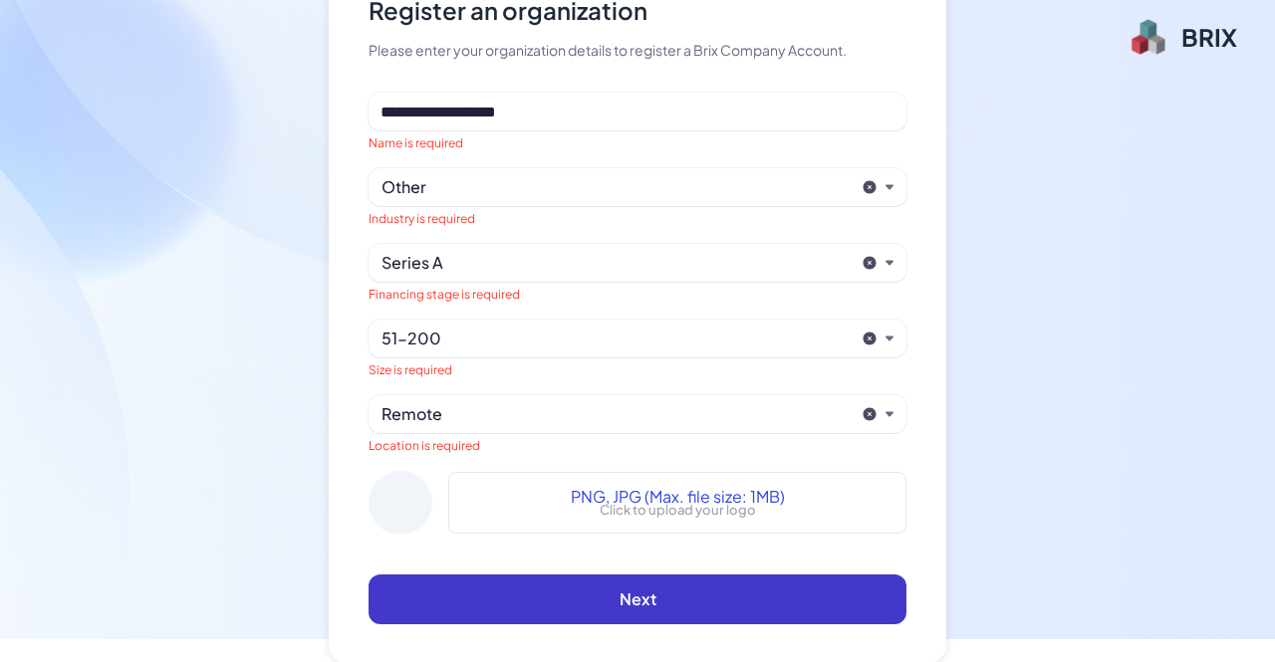
click at [758, 593] on button "Next" at bounding box center [638, 600] width 538 height 50
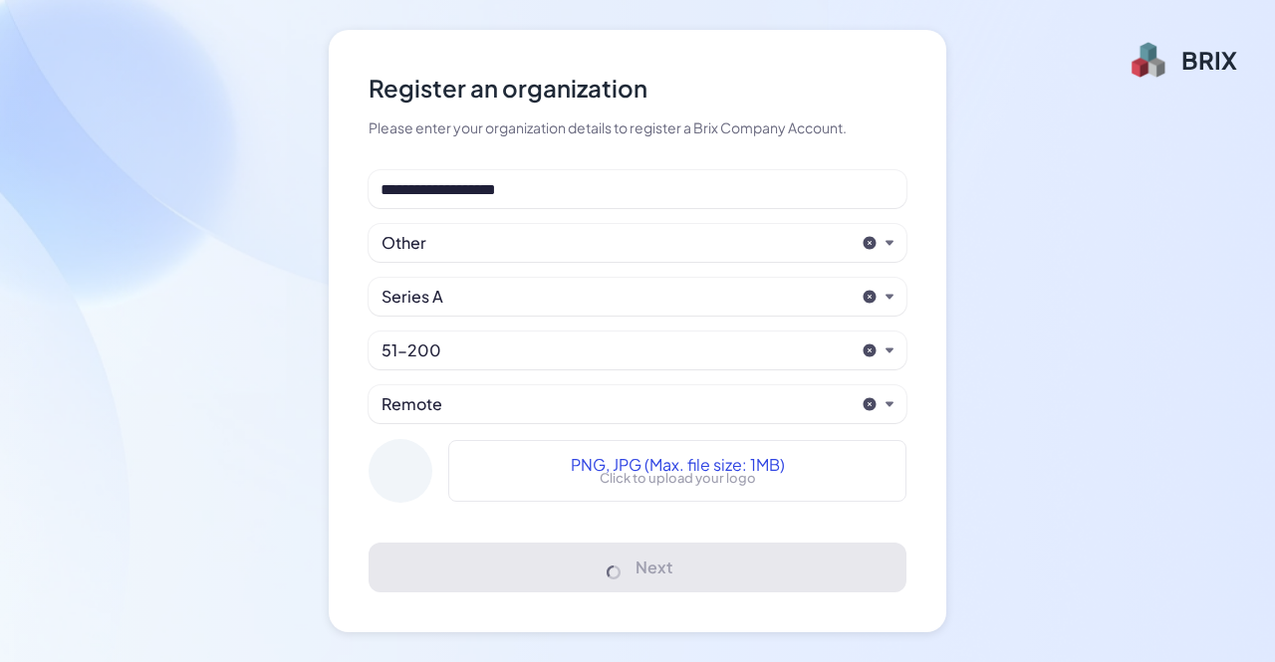
scroll to position [0, 0]
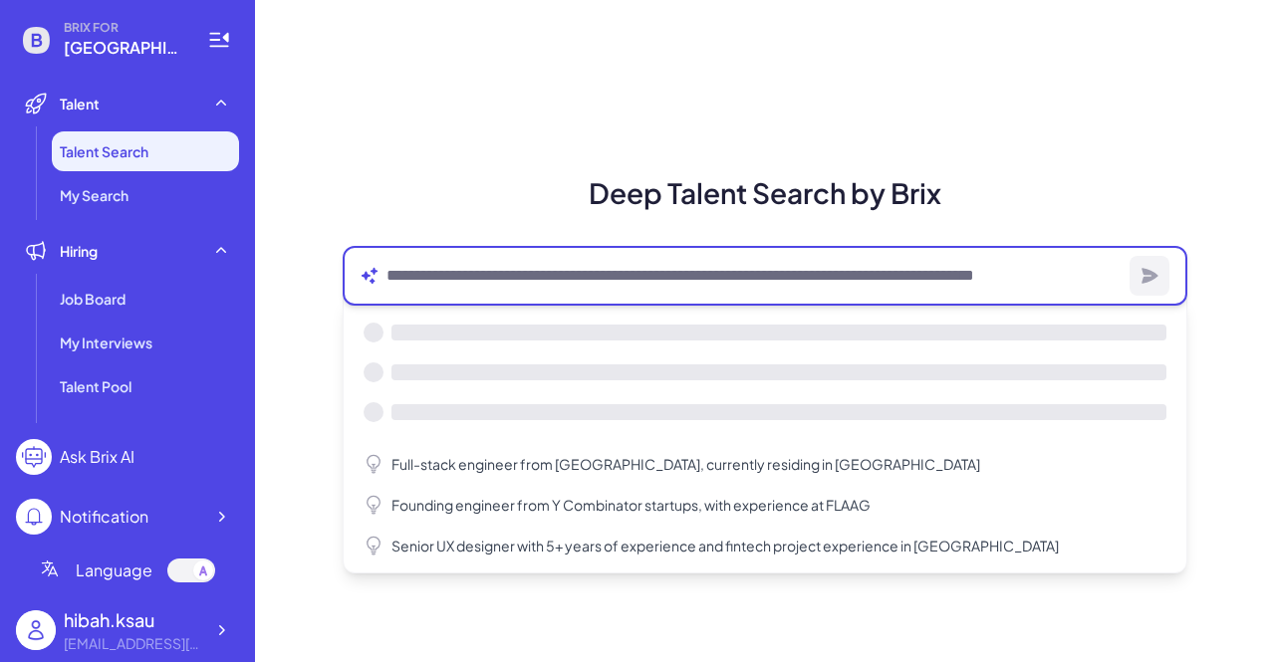
click at [587, 278] on textarea at bounding box center [754, 276] width 735 height 24
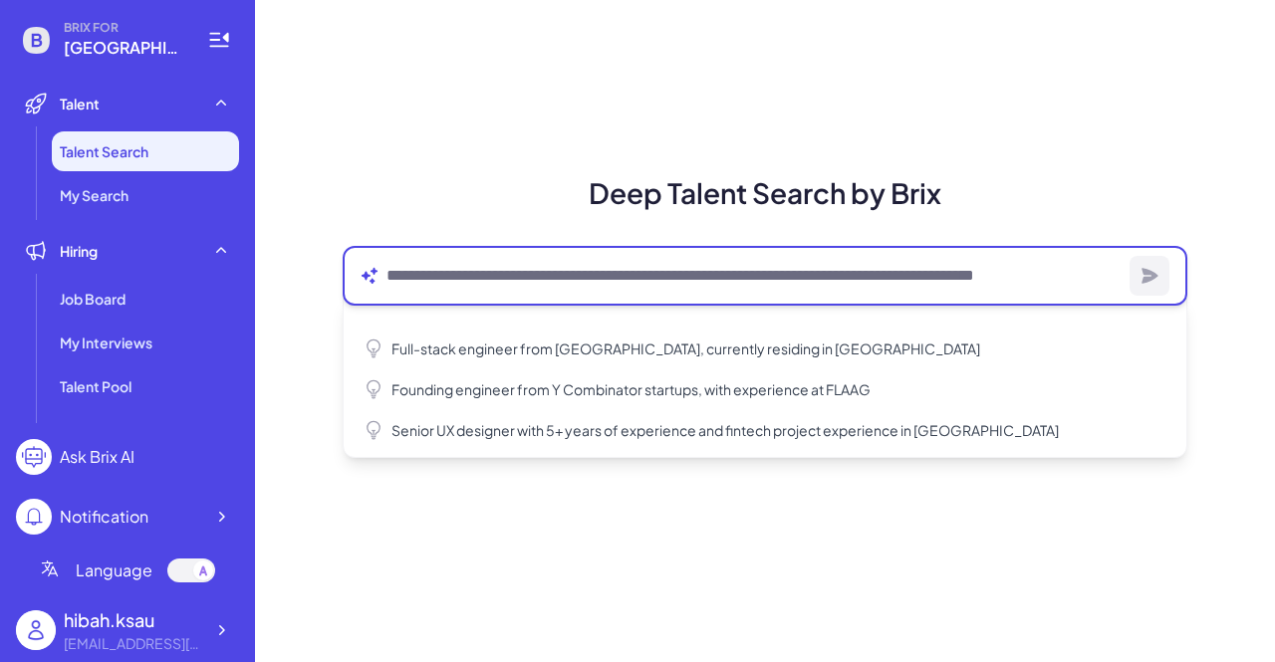
click at [587, 278] on textarea at bounding box center [754, 276] width 735 height 24
click at [915, 271] on textarea at bounding box center [754, 276] width 735 height 24
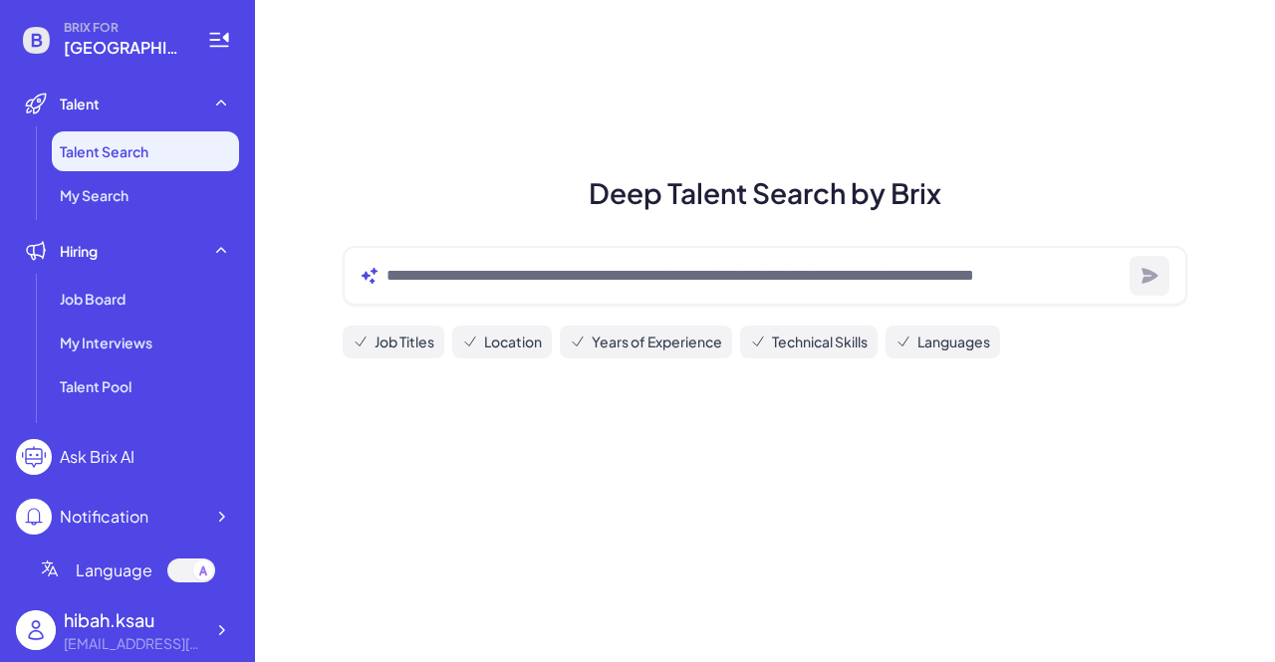
click at [846, 531] on div "Deep Talent Search by Brix Job Titles Location Years of Experience Technical Sk…" at bounding box center [765, 331] width 1020 height 662
click at [545, 290] on div at bounding box center [765, 276] width 845 height 60
